Goal: Task Accomplishment & Management: Complete application form

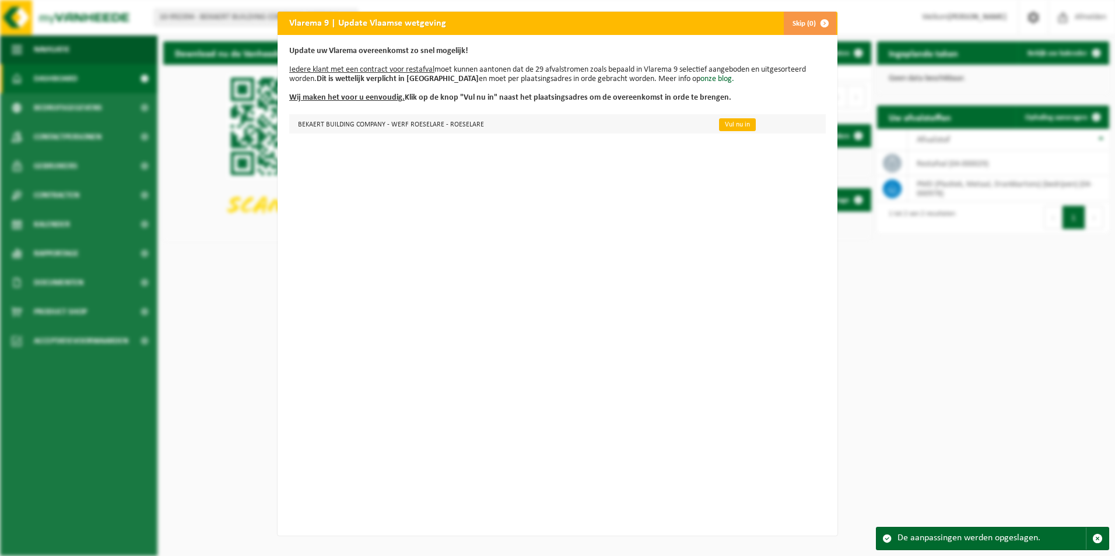
click at [719, 121] on link "Vul nu in" at bounding box center [737, 124] width 37 height 13
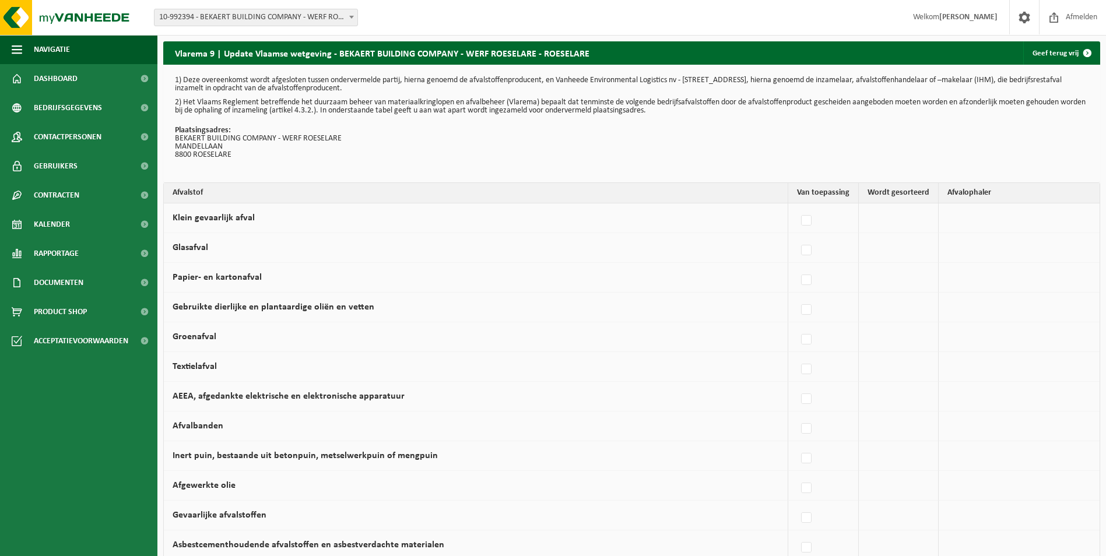
click at [731, 484] on td "Afgewerkte olie" at bounding box center [476, 486] width 625 height 30
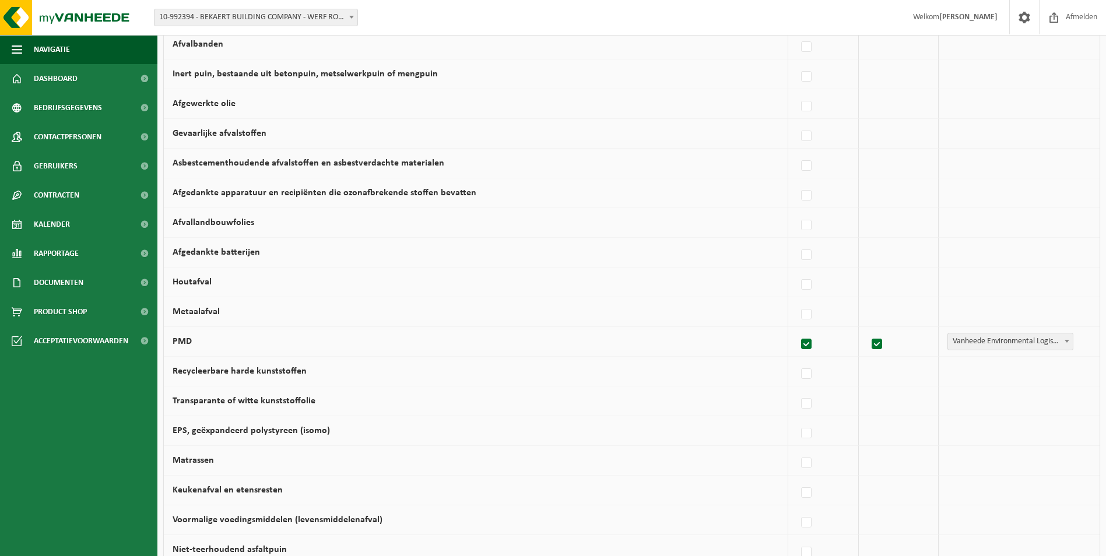
scroll to position [653, 0]
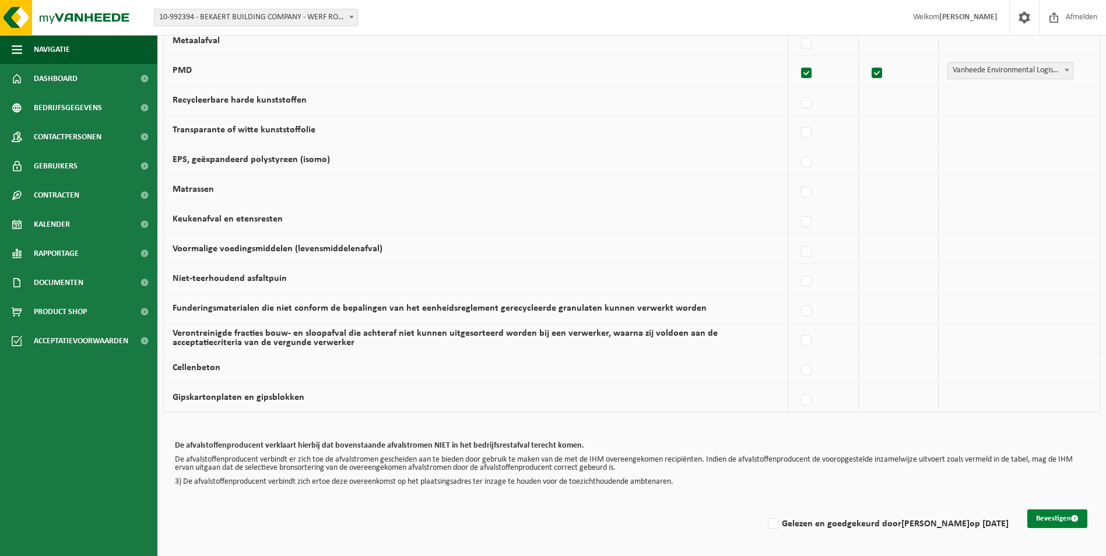
click at [1055, 514] on button "Bevestigen" at bounding box center [1058, 519] width 60 height 19
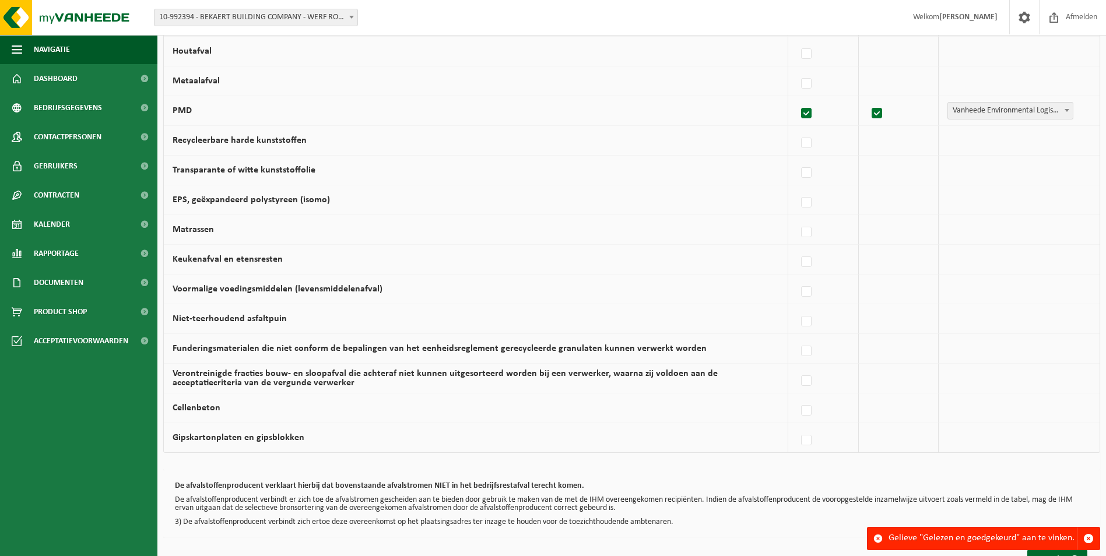
scroll to position [653, 0]
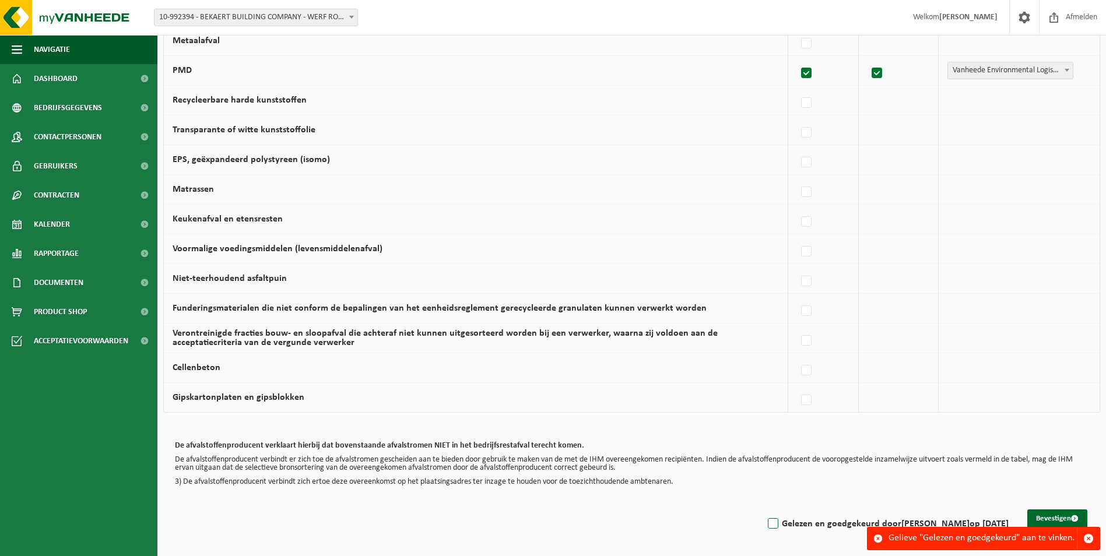
click at [766, 527] on label "Gelezen en goedgekeurd door CHIEL CNOCKAERT op 26/08/25" at bounding box center [887, 524] width 243 height 17
click at [764, 510] on input "Gelezen en goedgekeurd door CHIEL CNOCKAERT op 26/08/25" at bounding box center [764, 509] width 1 height 1
checkbox input "true"
click at [1053, 518] on button "Bevestigen" at bounding box center [1058, 519] width 60 height 19
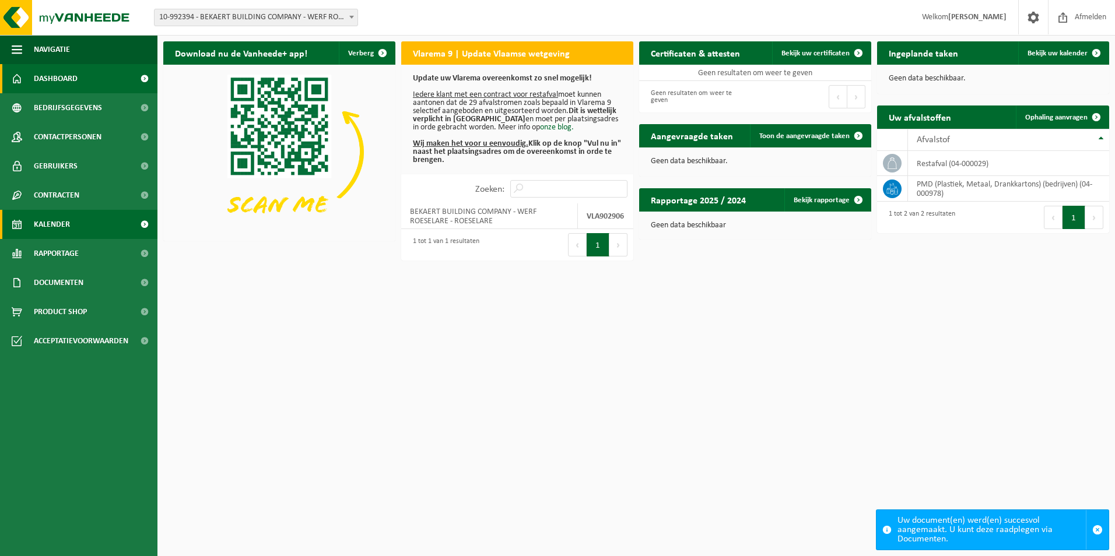
click at [51, 222] on span "Kalender" at bounding box center [52, 224] width 36 height 29
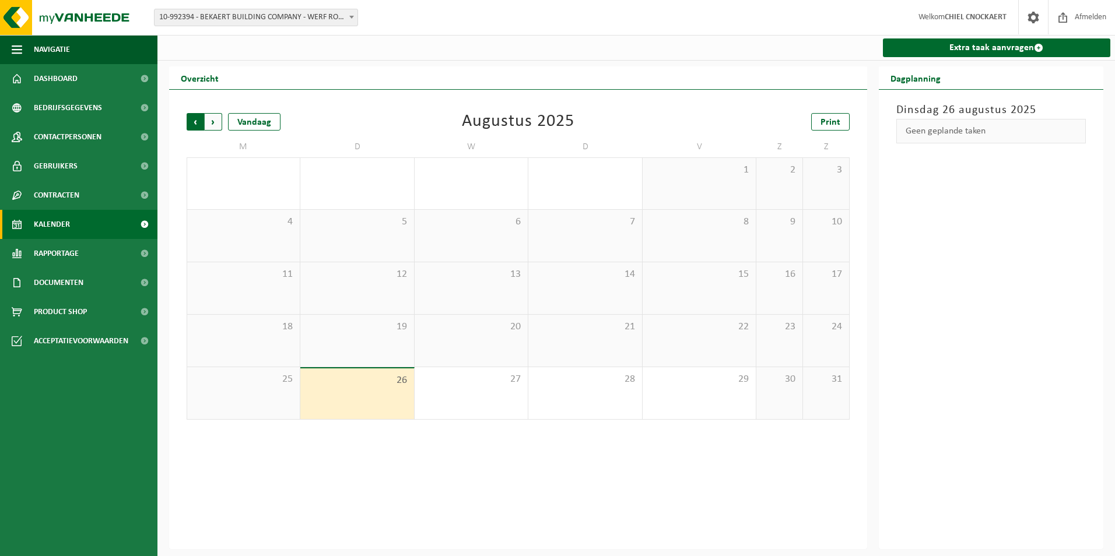
click at [205, 121] on span "Volgende" at bounding box center [213, 121] width 17 height 17
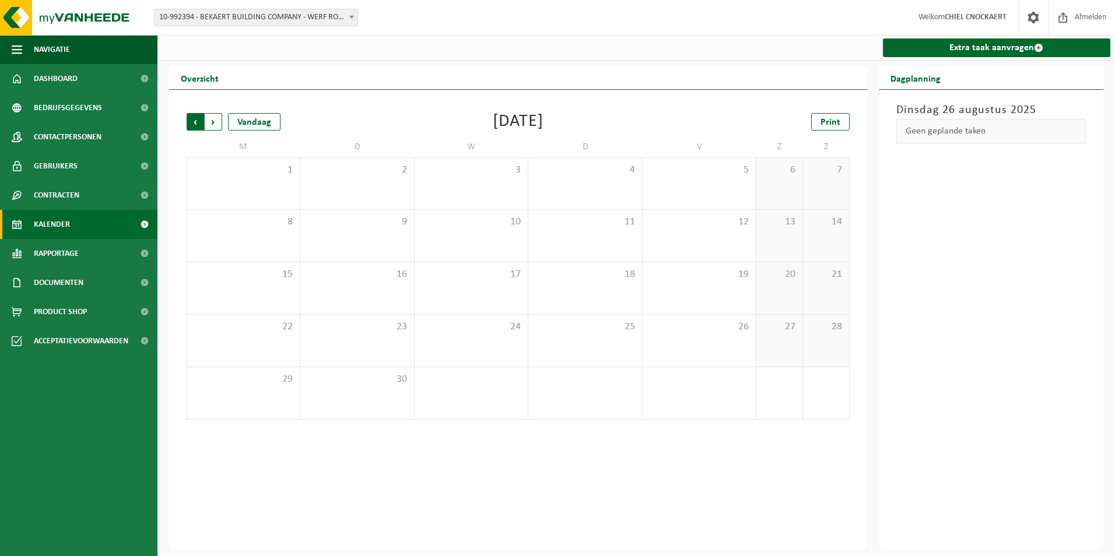
click at [212, 120] on span "Volgende" at bounding box center [213, 121] width 17 height 17
click at [192, 119] on span "Vorige" at bounding box center [195, 121] width 17 height 17
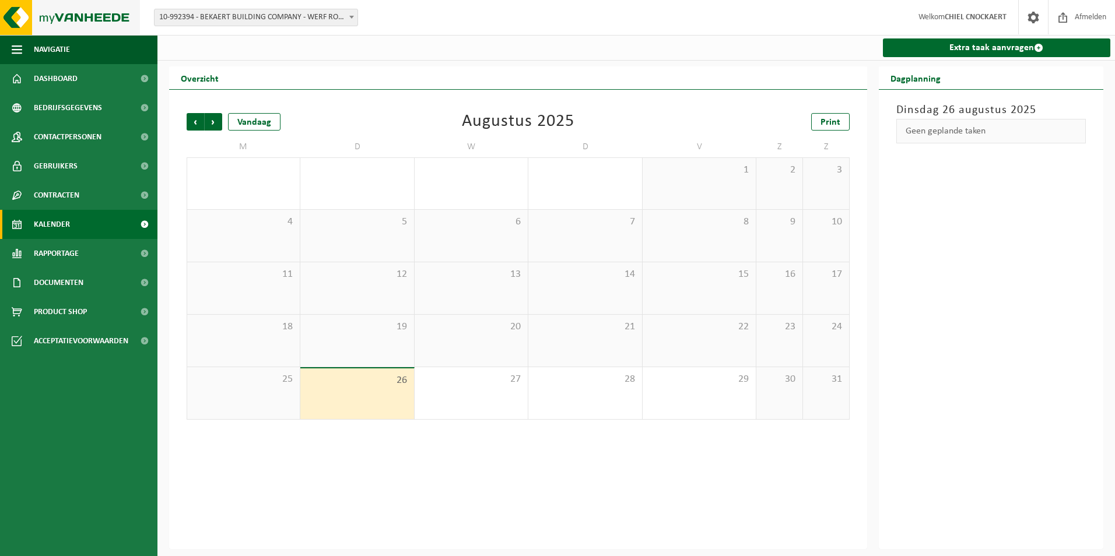
click at [39, 19] on img at bounding box center [70, 17] width 140 height 35
